Goal: Find specific page/section: Find specific page/section

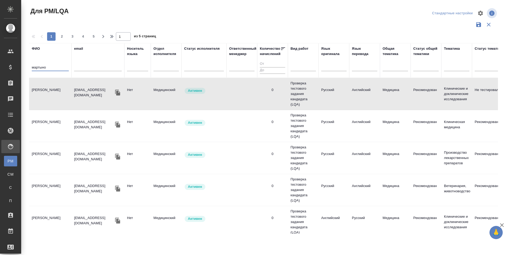
drag, startPoint x: 51, startPoint y: 68, endPoint x: 30, endPoint y: 72, distance: 21.1
click at [25, 70] on div "Для PM/LQA Стандартные настройки 1 2 3 4 5 1 из 5 страниц [PERSON_NAME] email Н…" at bounding box center [264, 118] width 487 height 236
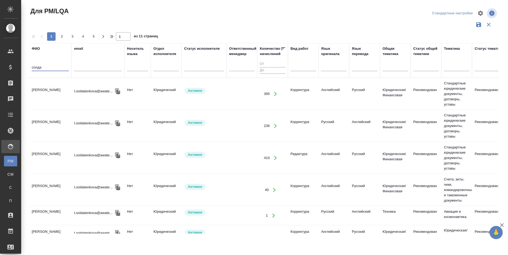
type input "солда"
click at [46, 90] on td "[PERSON_NAME]" at bounding box center [50, 94] width 42 height 19
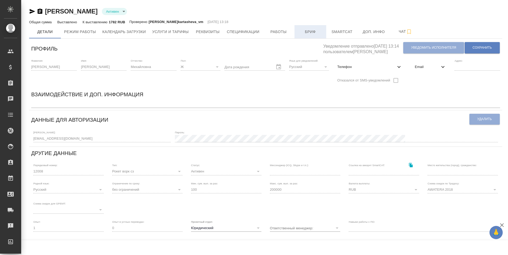
click at [302, 35] on span "Бриф" at bounding box center [309, 32] width 25 height 7
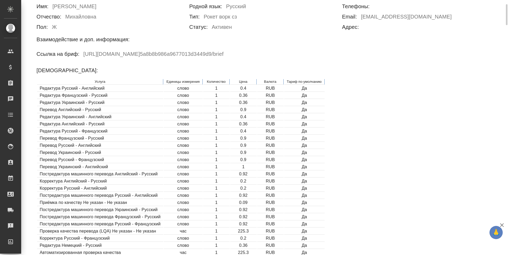
scroll to position [185, 0]
